Goal: Navigation & Orientation: Find specific page/section

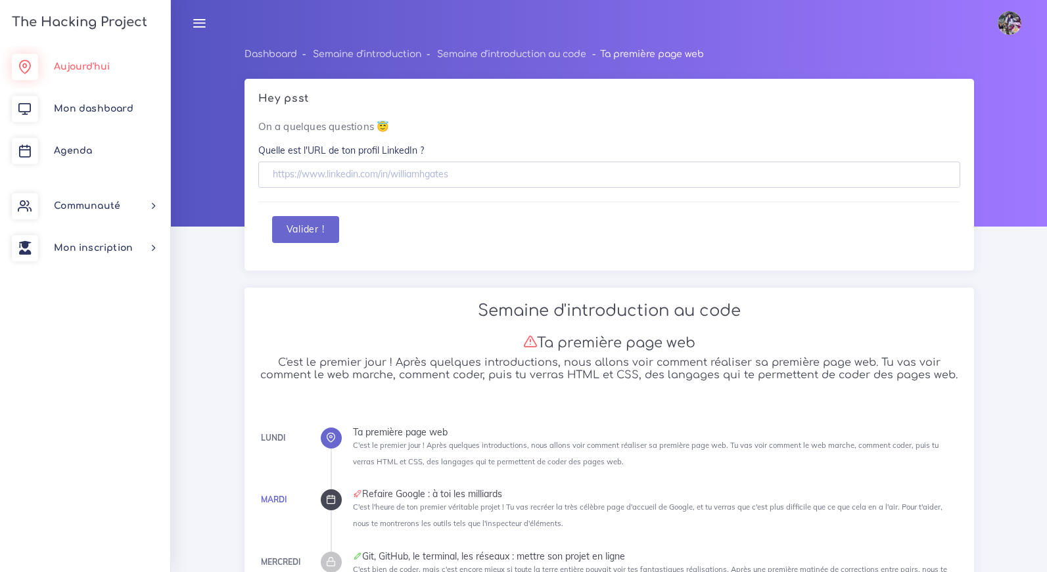
click at [97, 70] on span "Aujourd'hui" at bounding box center [82, 67] width 56 height 10
click at [126, 114] on link "Mon dashboard" at bounding box center [85, 109] width 170 height 42
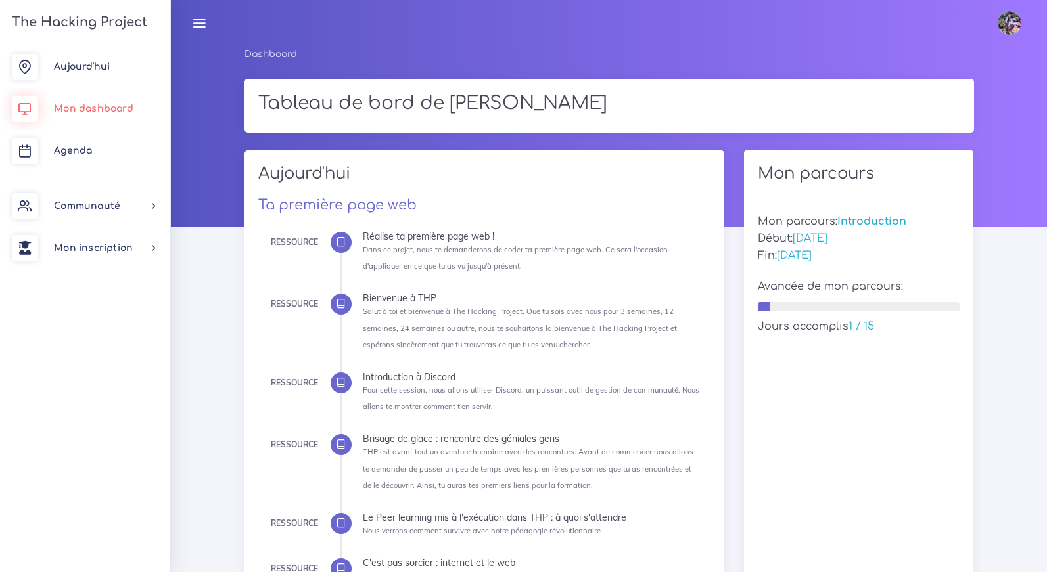
click at [142, 114] on link "Mon dashboard" at bounding box center [85, 109] width 170 height 42
click at [139, 116] on link "Mon dashboard" at bounding box center [85, 109] width 170 height 42
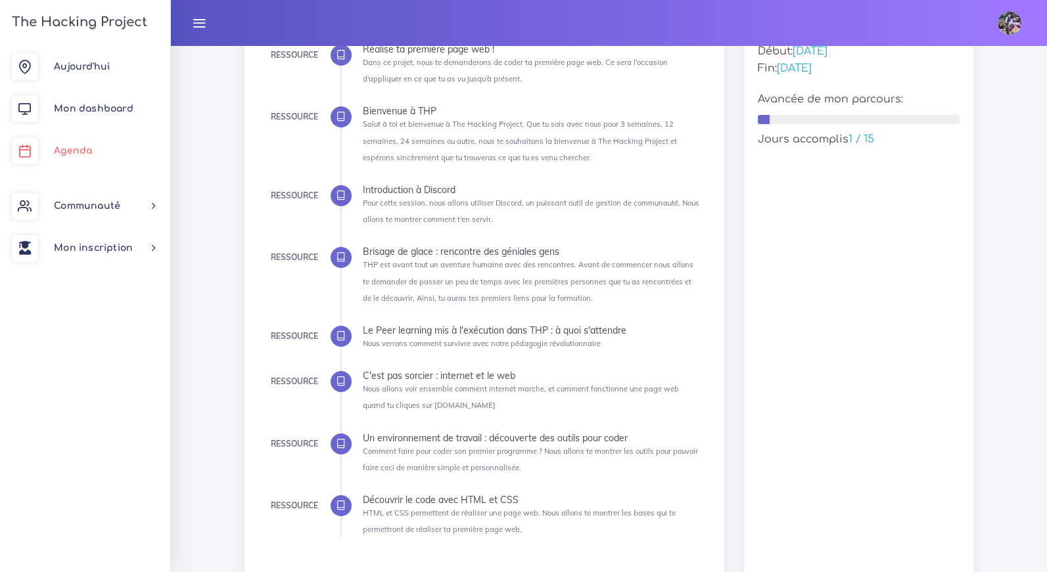
scroll to position [83, 0]
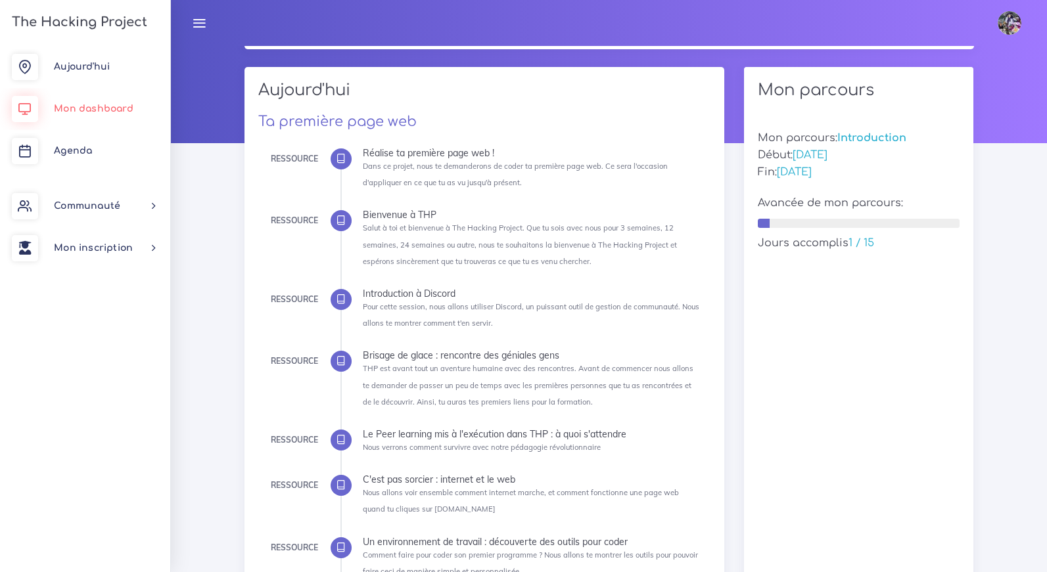
click at [103, 109] on span "Mon dashboard" at bounding box center [94, 109] width 80 height 10
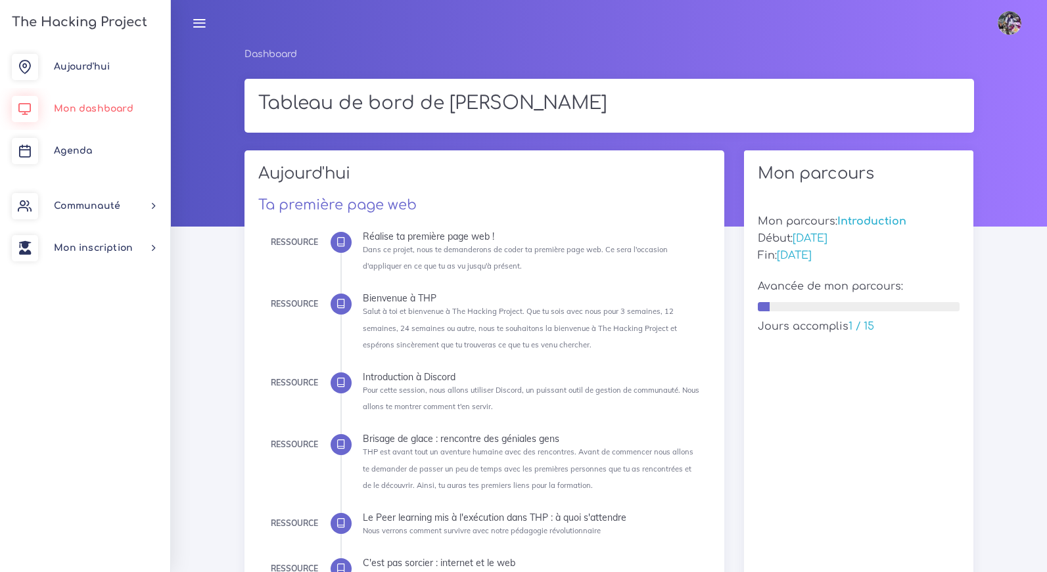
click at [126, 115] on link "Mon dashboard" at bounding box center [85, 109] width 170 height 42
